Goal: Task Accomplishment & Management: Complete application form

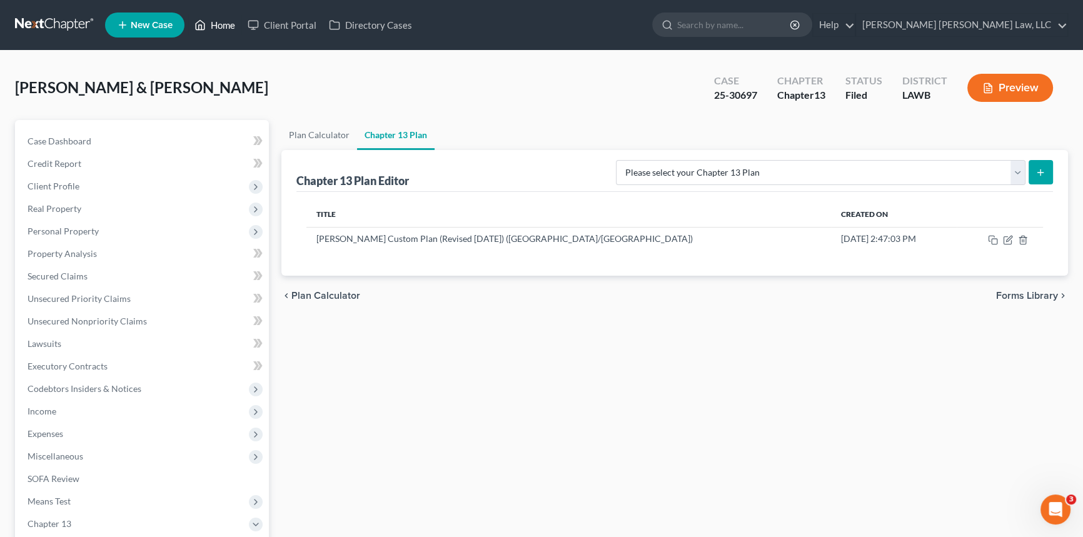
click at [213, 21] on link "Home" at bounding box center [214, 25] width 53 height 23
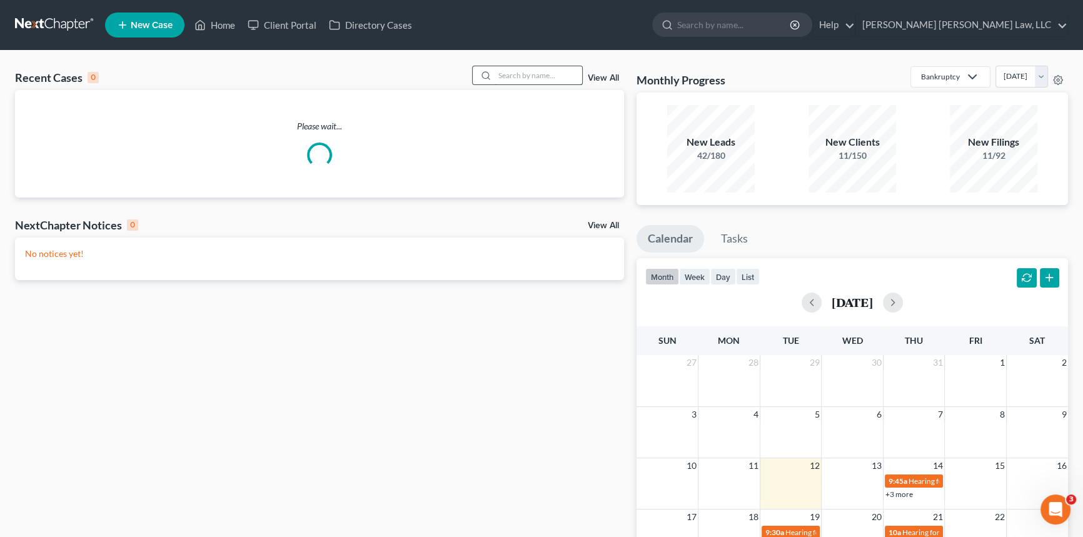
click at [506, 78] on input "search" at bounding box center [538, 75] width 88 height 18
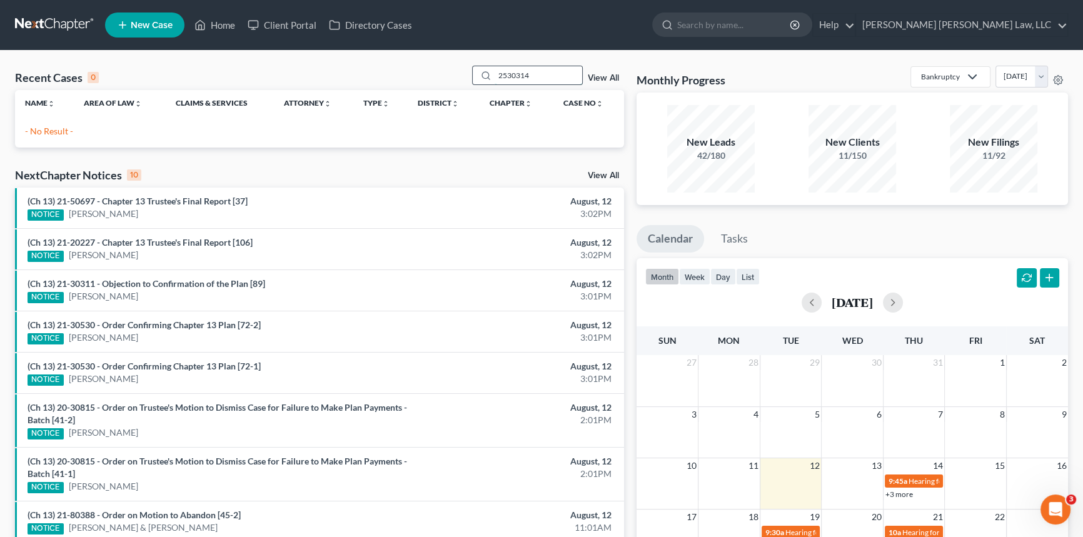
click at [506, 78] on input "2530314" at bounding box center [538, 75] width 88 height 18
type input "25-30314"
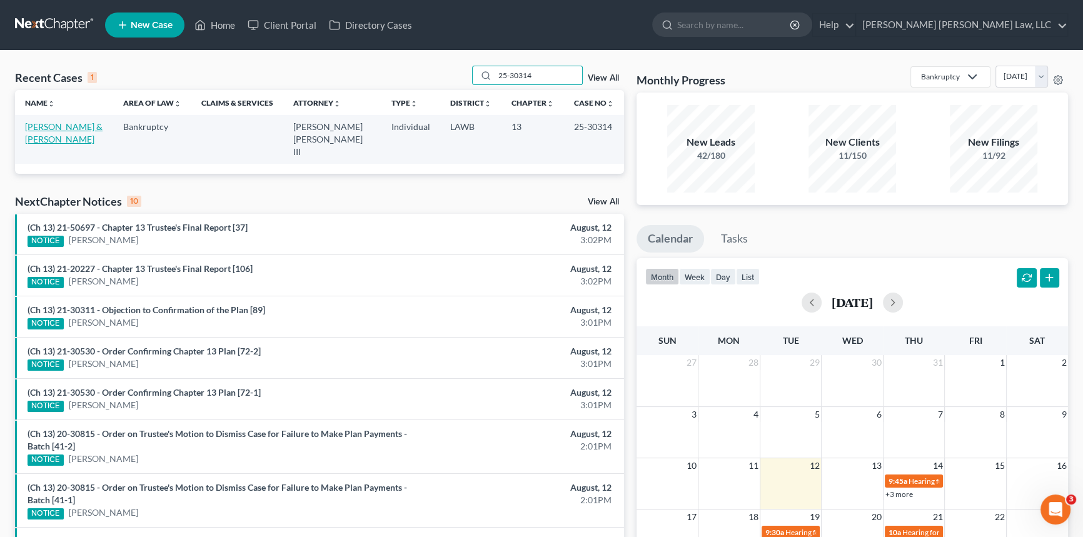
click at [68, 127] on link "[PERSON_NAME] & [PERSON_NAME]" at bounding box center [64, 132] width 78 height 23
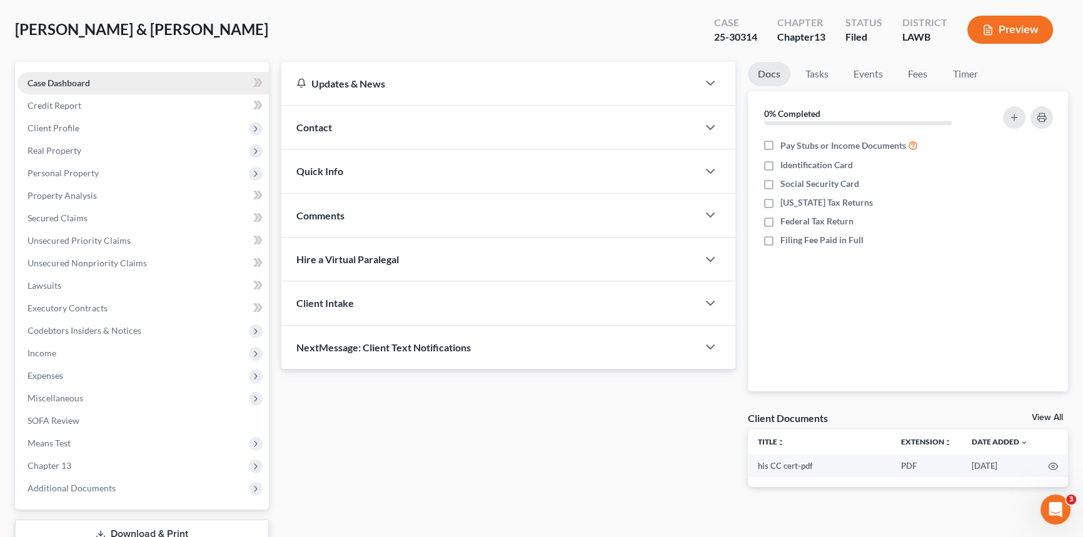
scroll to position [148, 0]
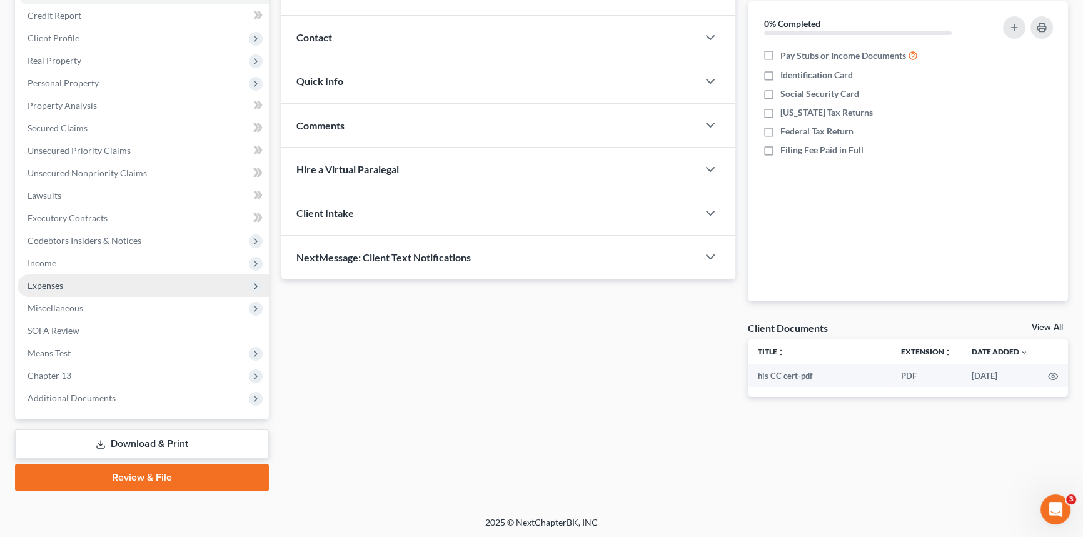
click at [61, 285] on span "Expenses" at bounding box center [46, 285] width 36 height 11
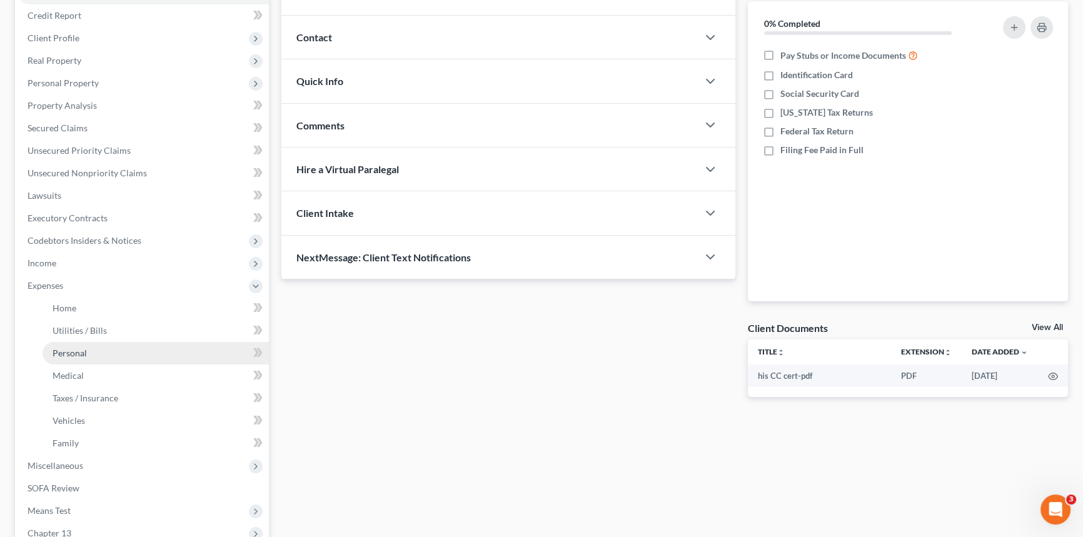
click at [73, 348] on span "Personal" at bounding box center [70, 353] width 34 height 11
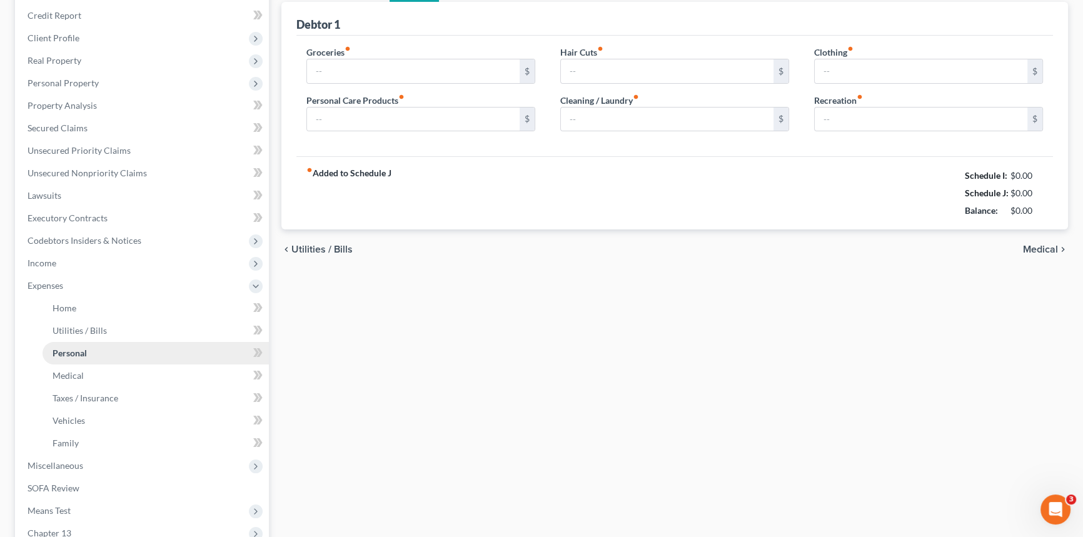
type input "400.00"
type input "30.00"
type input "0.00"
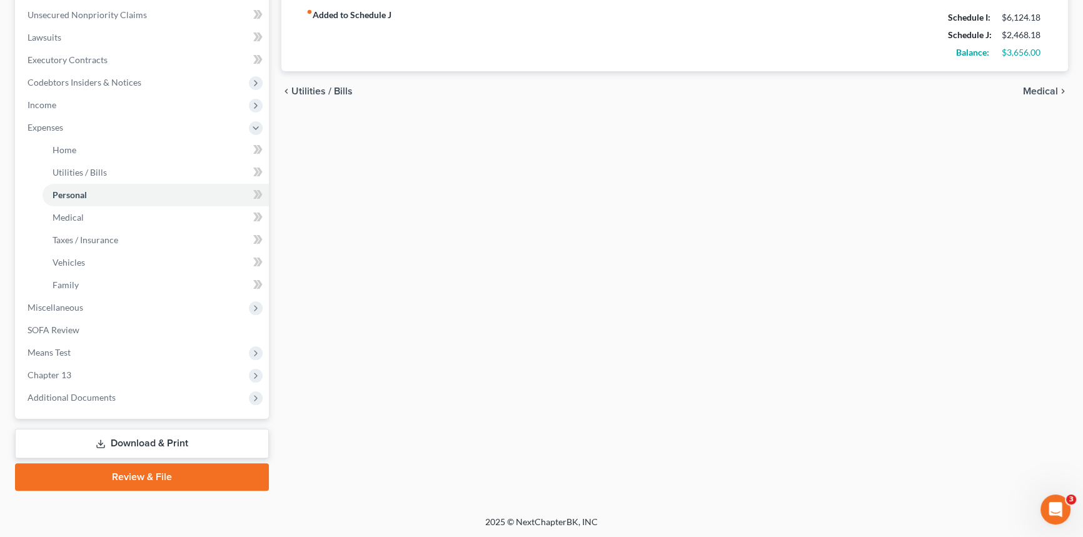
scroll to position [22, 0]
